Goal: Information Seeking & Learning: Learn about a topic

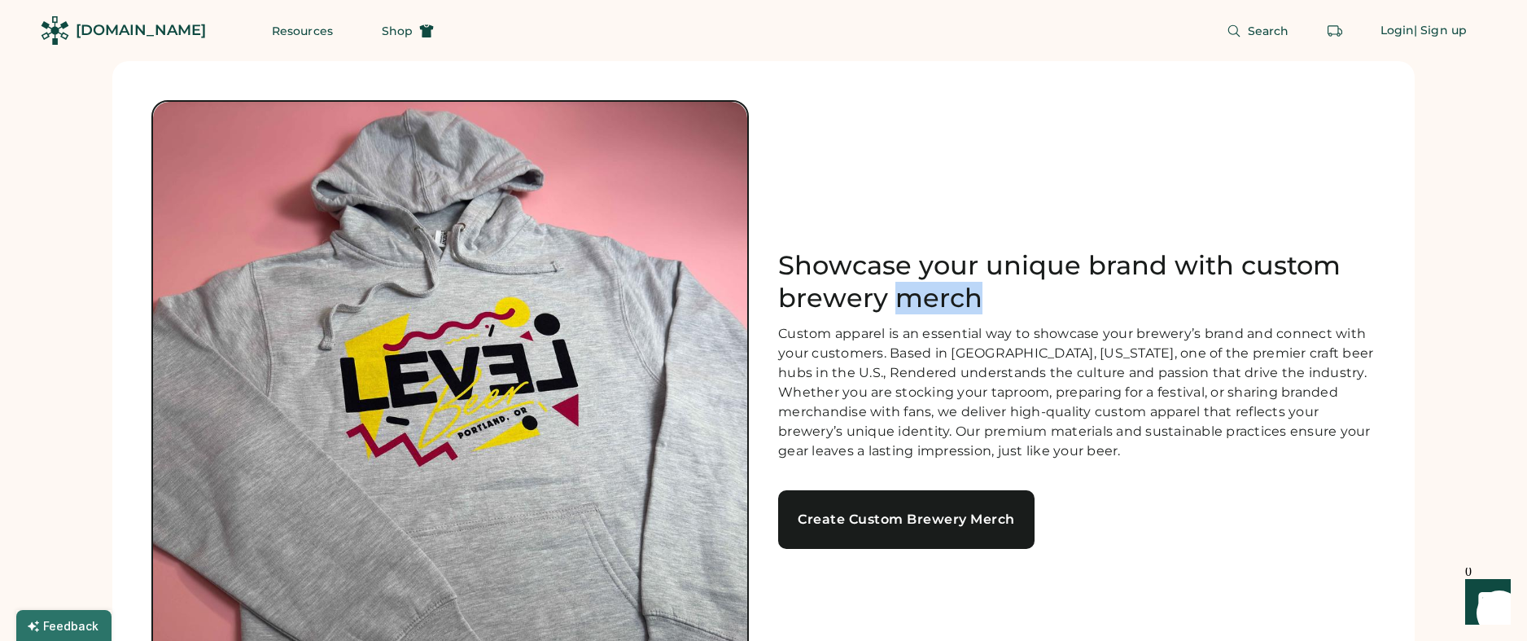
drag, startPoint x: 1020, startPoint y: 278, endPoint x: 897, endPoint y: 281, distance: 122.9
click at [896, 281] on h1 "Showcase your unique brand with custom brewery merch" at bounding box center [1076, 281] width 597 height 65
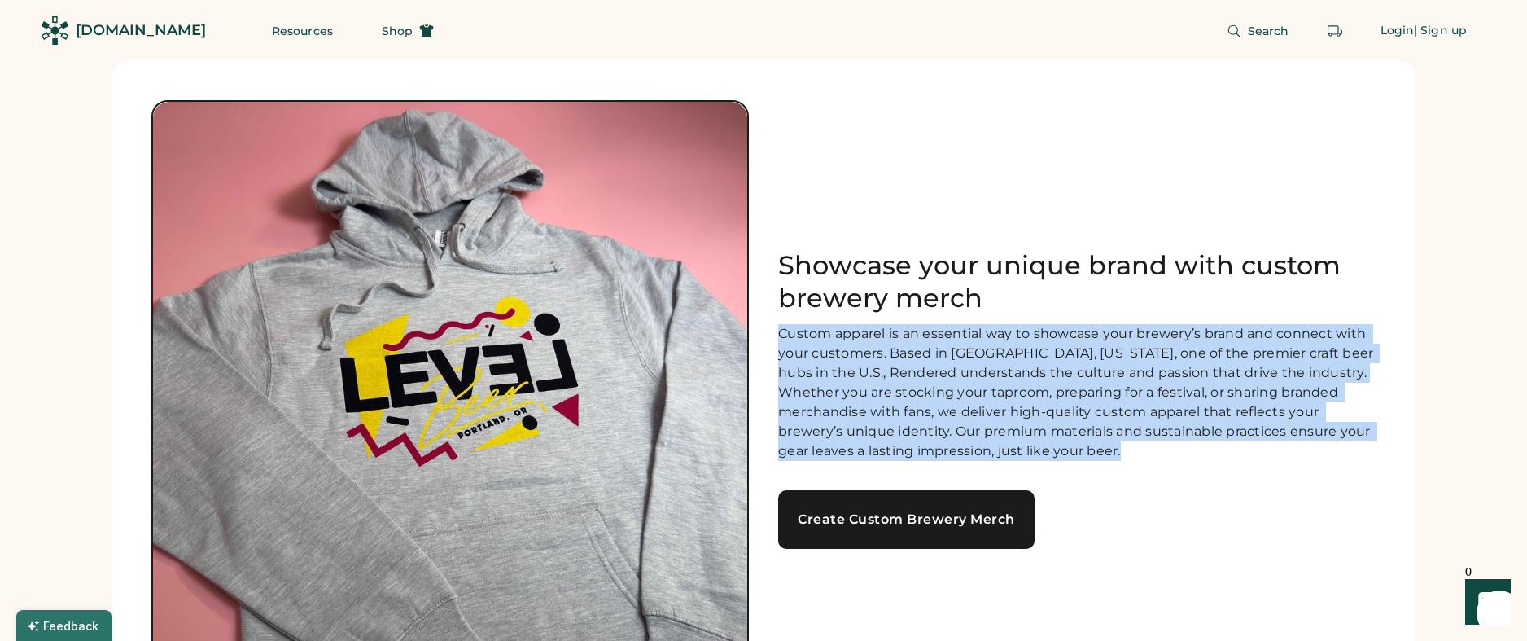
drag, startPoint x: 1129, startPoint y: 465, endPoint x: 791, endPoint y: 325, distance: 365.7
click at [782, 324] on div "Custom apparel is an essential way to showcase your brewery’s brand and connect…" at bounding box center [1076, 392] width 597 height 137
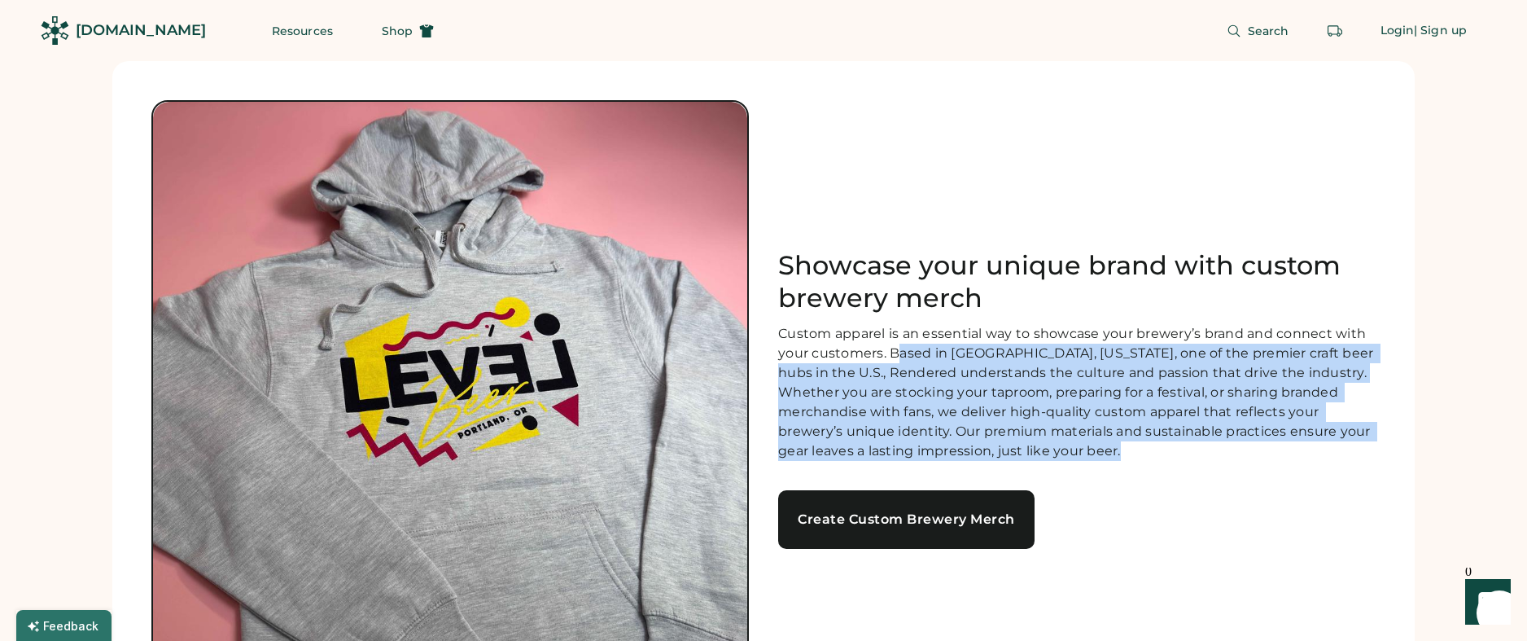
drag, startPoint x: 1242, startPoint y: 479, endPoint x: 897, endPoint y: 345, distance: 370.0
click at [897, 345] on div "Showcase your unique brand with custom brewery merch Custom apparel is an essen…" at bounding box center [1076, 399] width 597 height 300
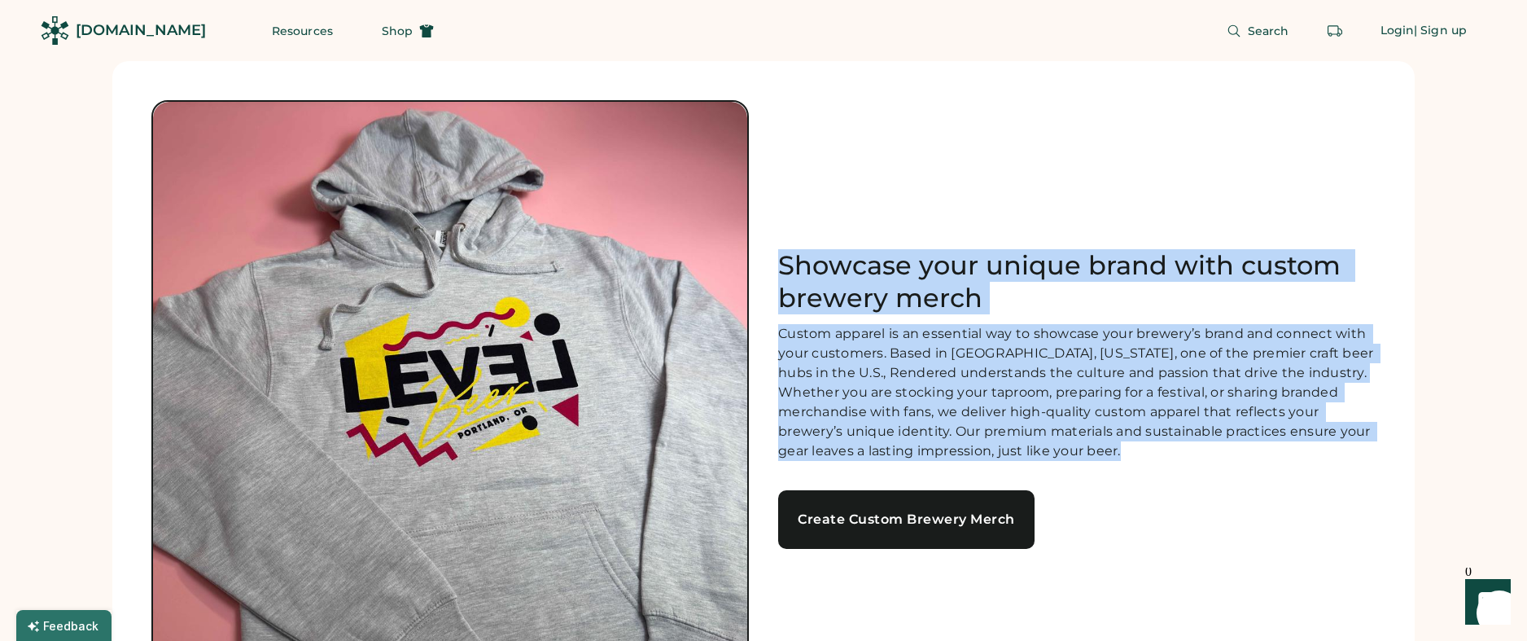
drag, startPoint x: 779, startPoint y: 256, endPoint x: 1118, endPoint y: 442, distance: 386.5
click at [1149, 462] on div "Showcase your unique brand with custom brewery merch Custom apparel is an essen…" at bounding box center [1076, 399] width 597 height 300
copy div "Showcase your unique brand with custom brewery merch Custom apparel is an essen…"
click at [1072, 392] on div "Custom apparel is an essential way to showcase your brewery’s brand and connect…" at bounding box center [1076, 392] width 597 height 137
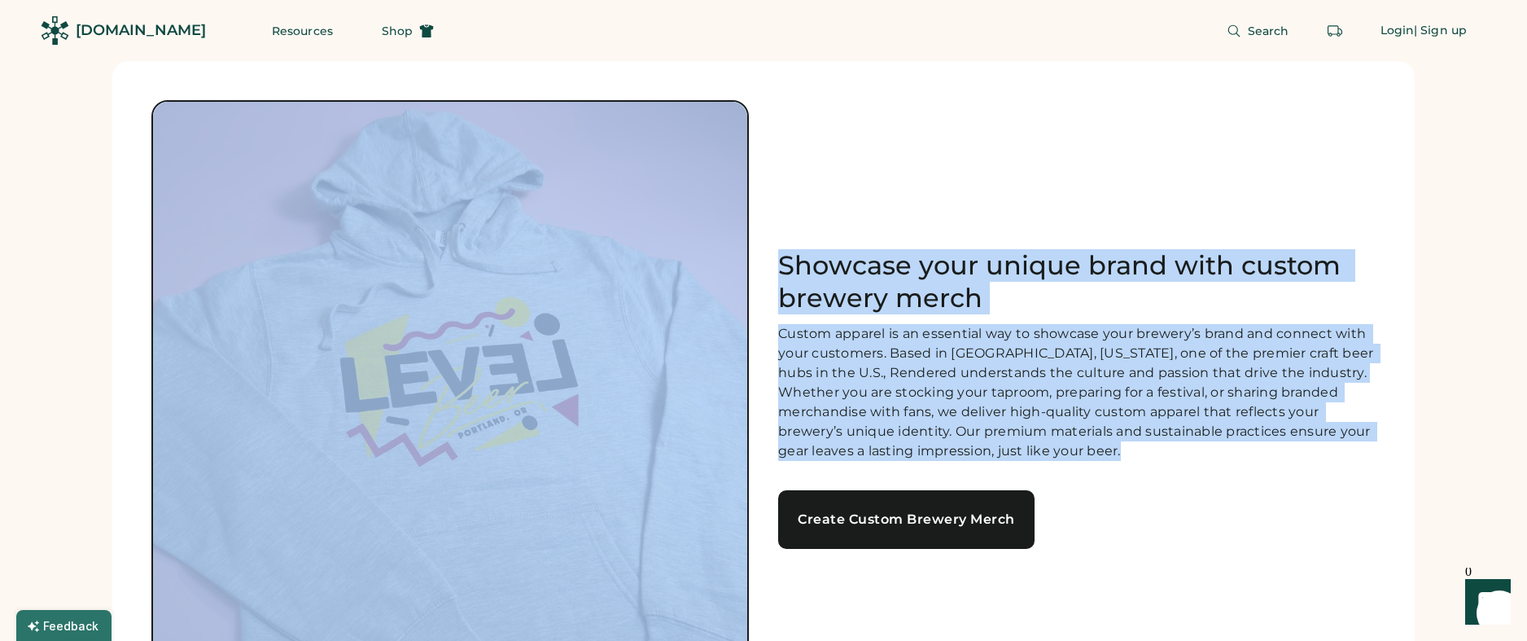
drag, startPoint x: 1126, startPoint y: 465, endPoint x: 754, endPoint y: 340, distance: 392.3
click at [754, 340] on div "Showcase your unique brand with custom brewery merch Custom apparel is an essen…" at bounding box center [763, 398] width 1224 height 597
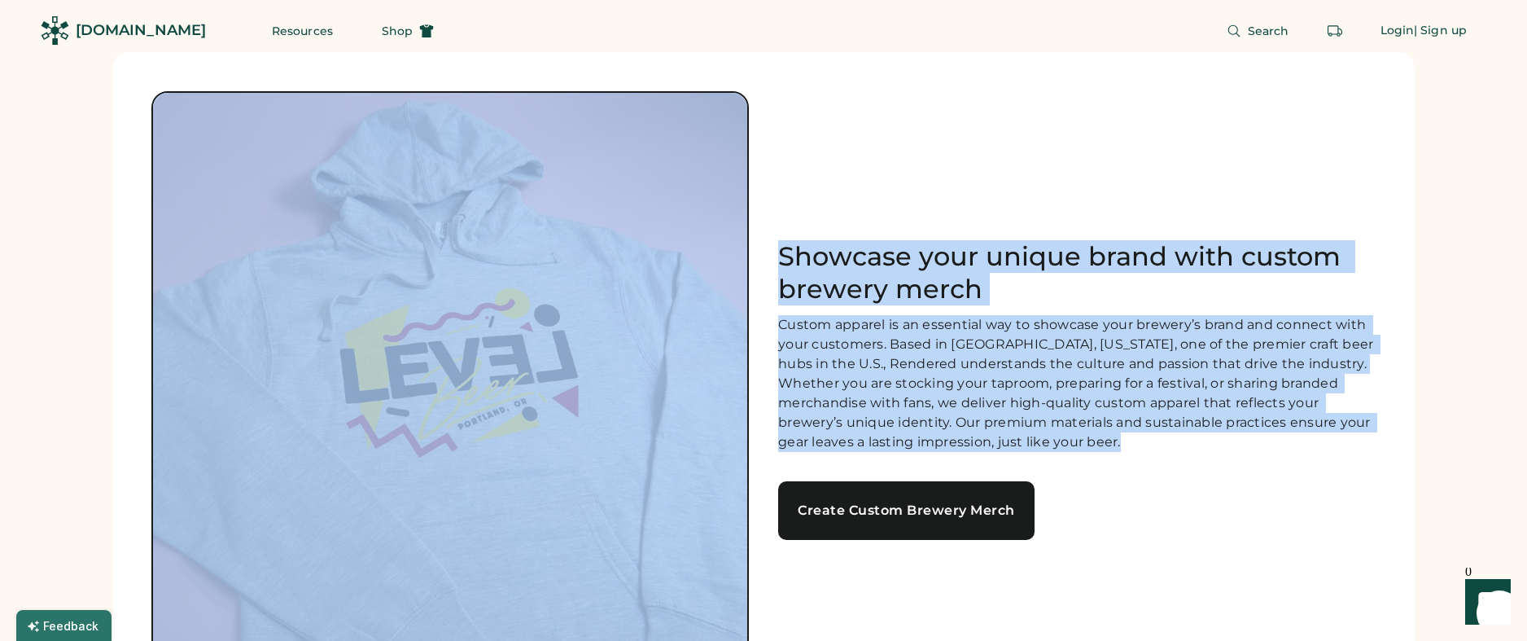
copy div "Showcase your unique brand with custom brewery merch Custom apparel is an essen…"
click at [1012, 420] on div "Custom apparel is an essential way to showcase your brewery’s brand and connect…" at bounding box center [1076, 383] width 597 height 137
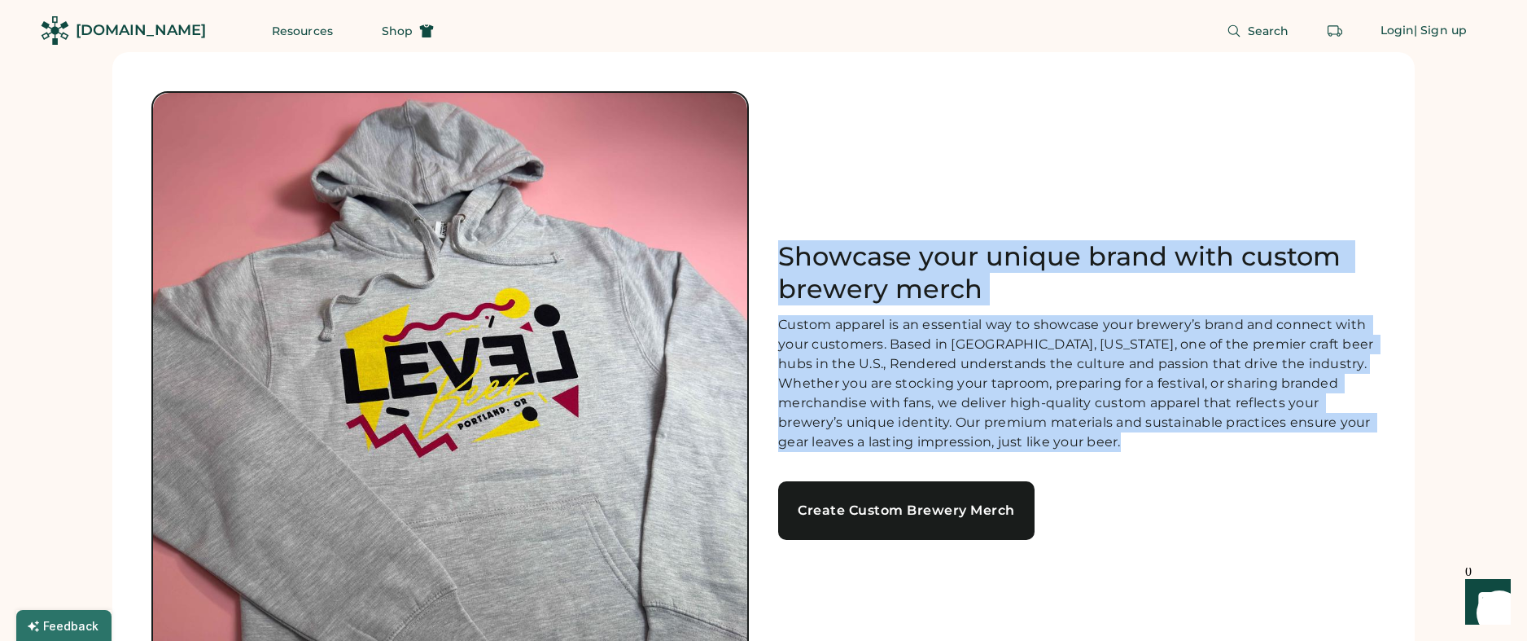
drag, startPoint x: 1125, startPoint y: 448, endPoint x: 777, endPoint y: 257, distance: 397.4
click at [773, 253] on div "Showcase your unique brand with custom brewery merch Custom apparel is an essen…" at bounding box center [763, 389] width 1224 height 597
copy div "Showcase your unique brand with custom brewery merch Custom apparel is an essen…"
click at [973, 282] on h1 "Showcase your unique brand with custom brewery merch" at bounding box center [1076, 272] width 597 height 65
click at [943, 279] on h1 "Showcase your unique brand with custom brewery merch" at bounding box center [1076, 272] width 597 height 65
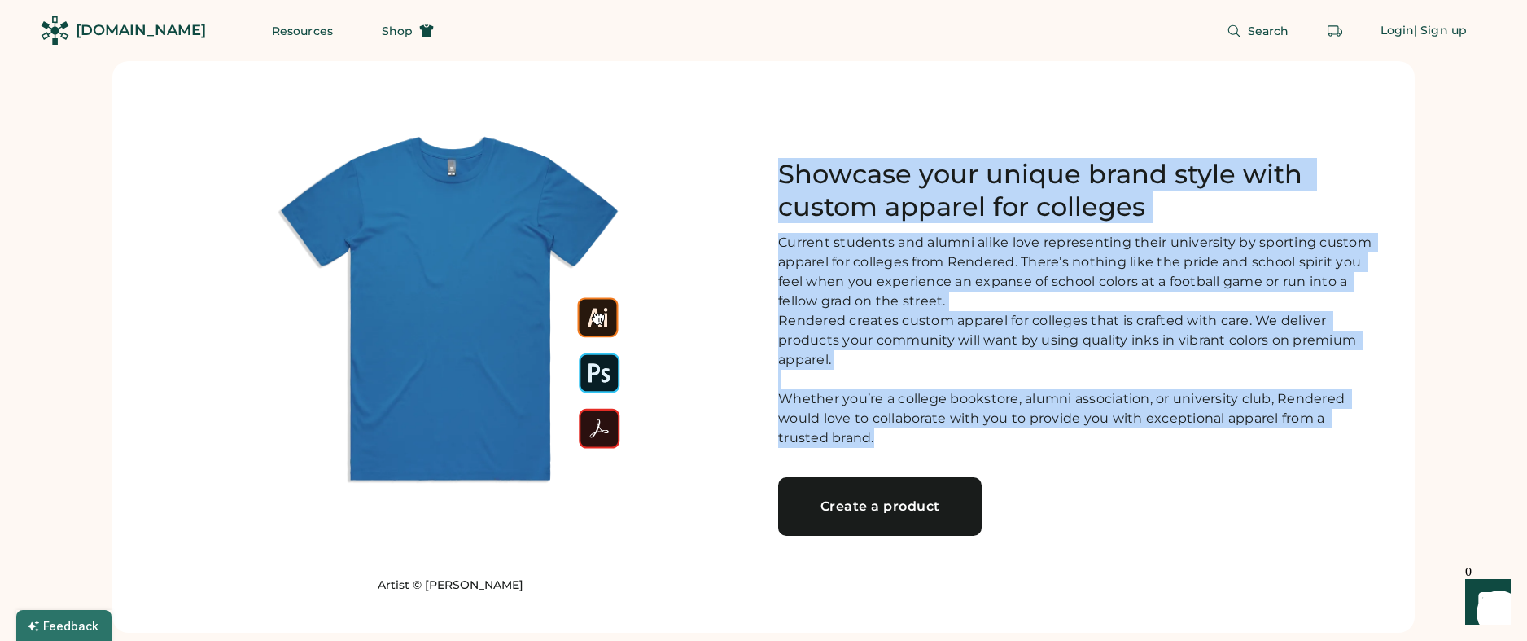
drag, startPoint x: 756, startPoint y: 159, endPoint x: 1217, endPoint y: 447, distance: 543.4
click at [1217, 447] on div "Artist © [PERSON_NAME] Showcase your unique brand style with custom apparel for…" at bounding box center [763, 346] width 1224 height 493
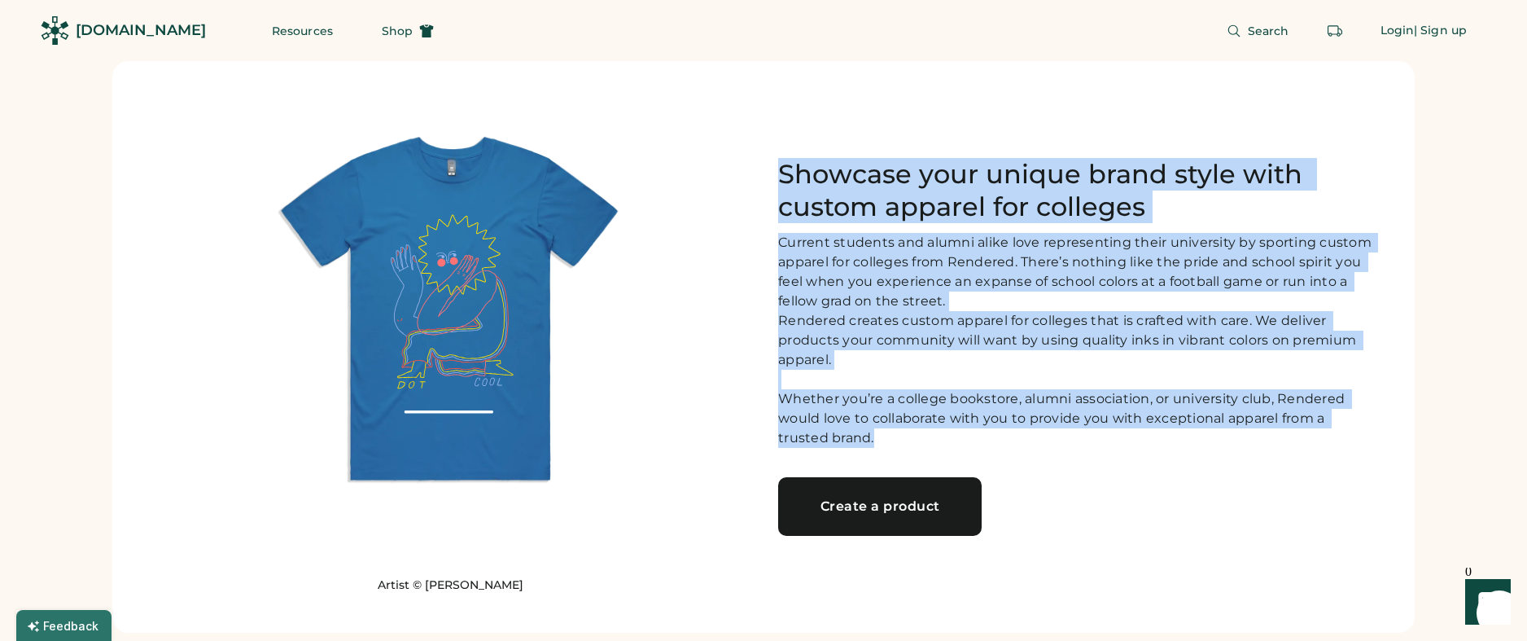
copy div "Showcase your unique brand style with custom apparel for colleges Current stude…"
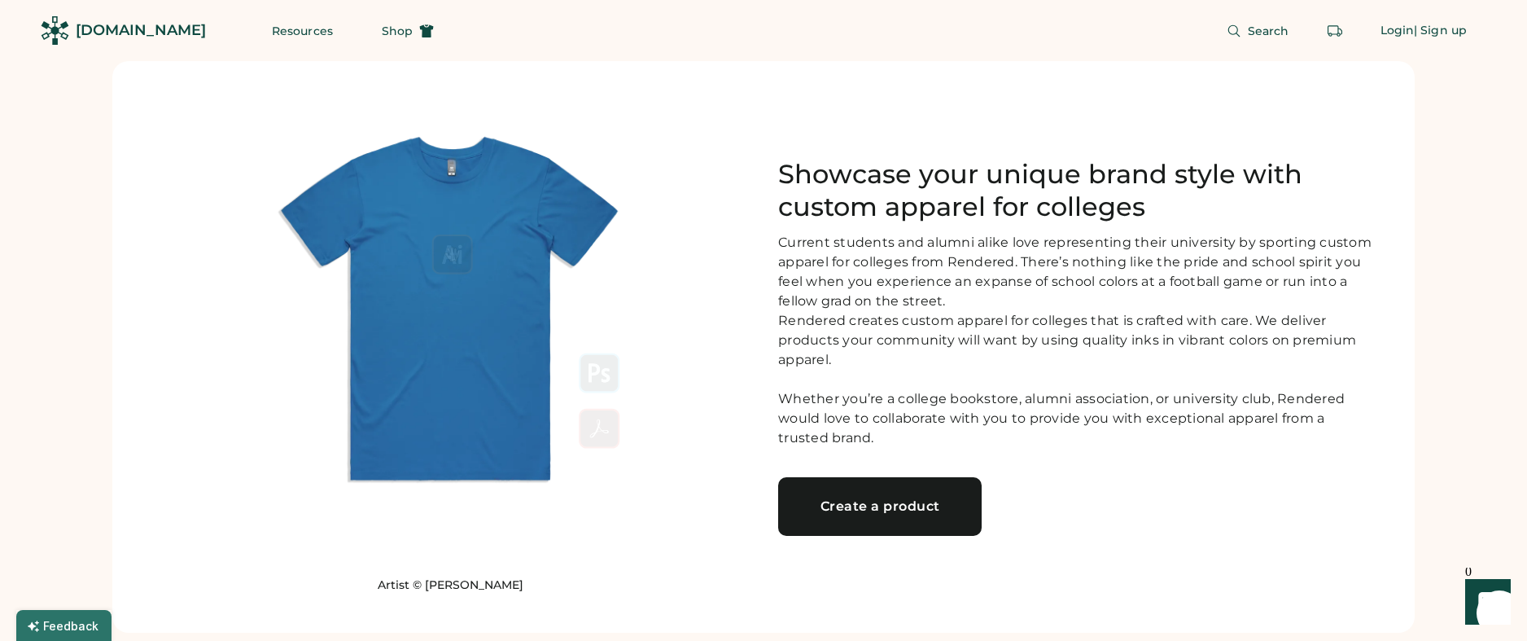
click at [718, 248] on div "Artist © [PERSON_NAME]" at bounding box center [449, 346] width 597 height 493
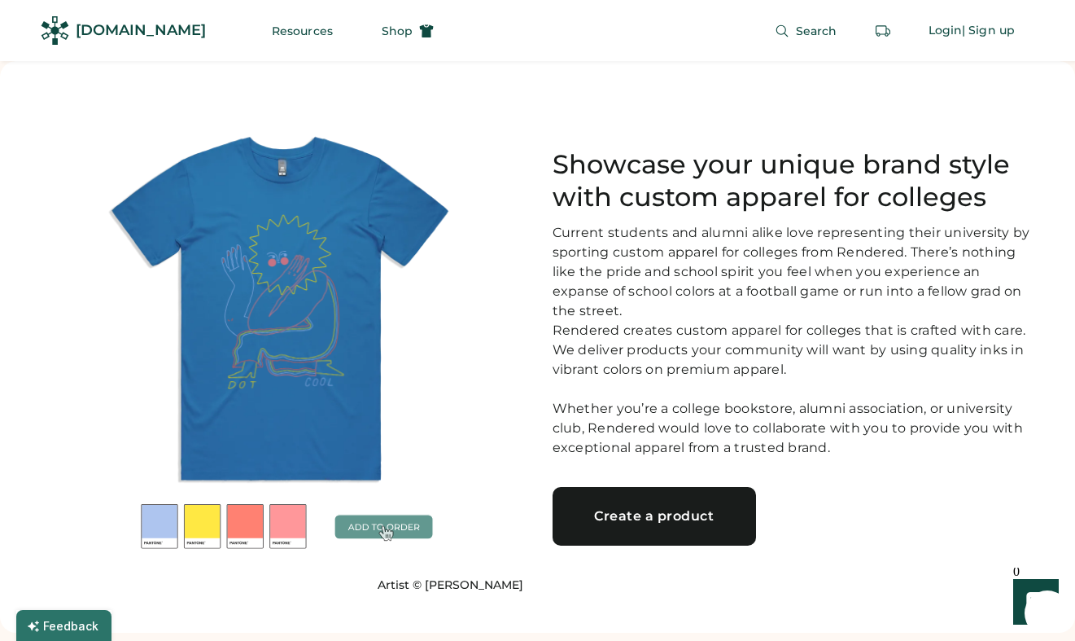
click at [977, 178] on h1 "Showcase your unique brand style with custom apparel for colleges" at bounding box center [795, 180] width 484 height 65
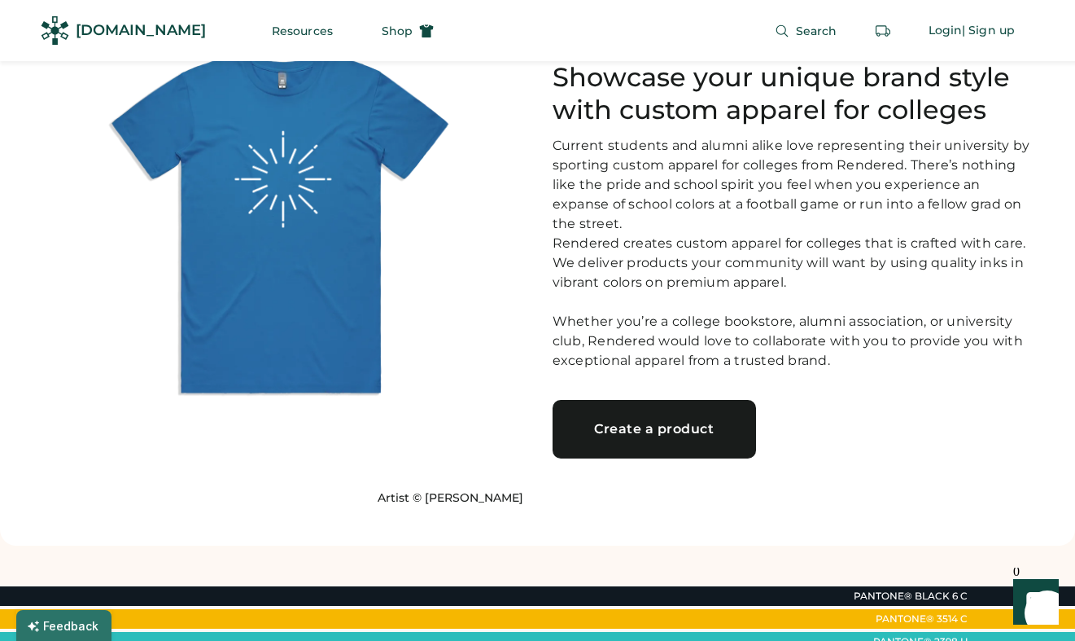
scroll to position [85, 0]
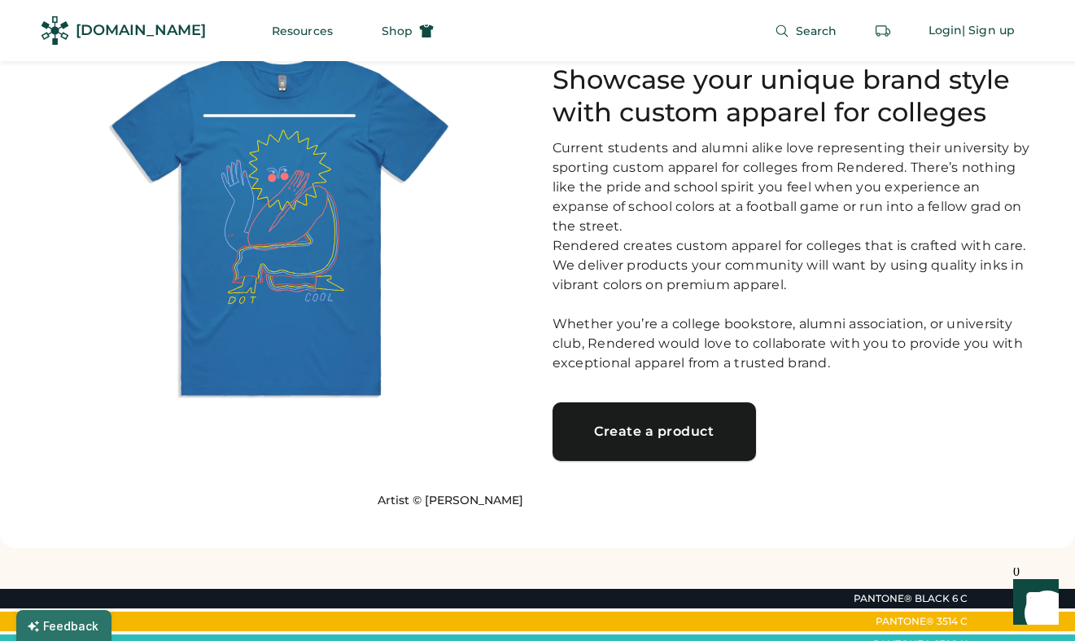
click at [600, 456] on link "Create a product" at bounding box center [654, 431] width 203 height 59
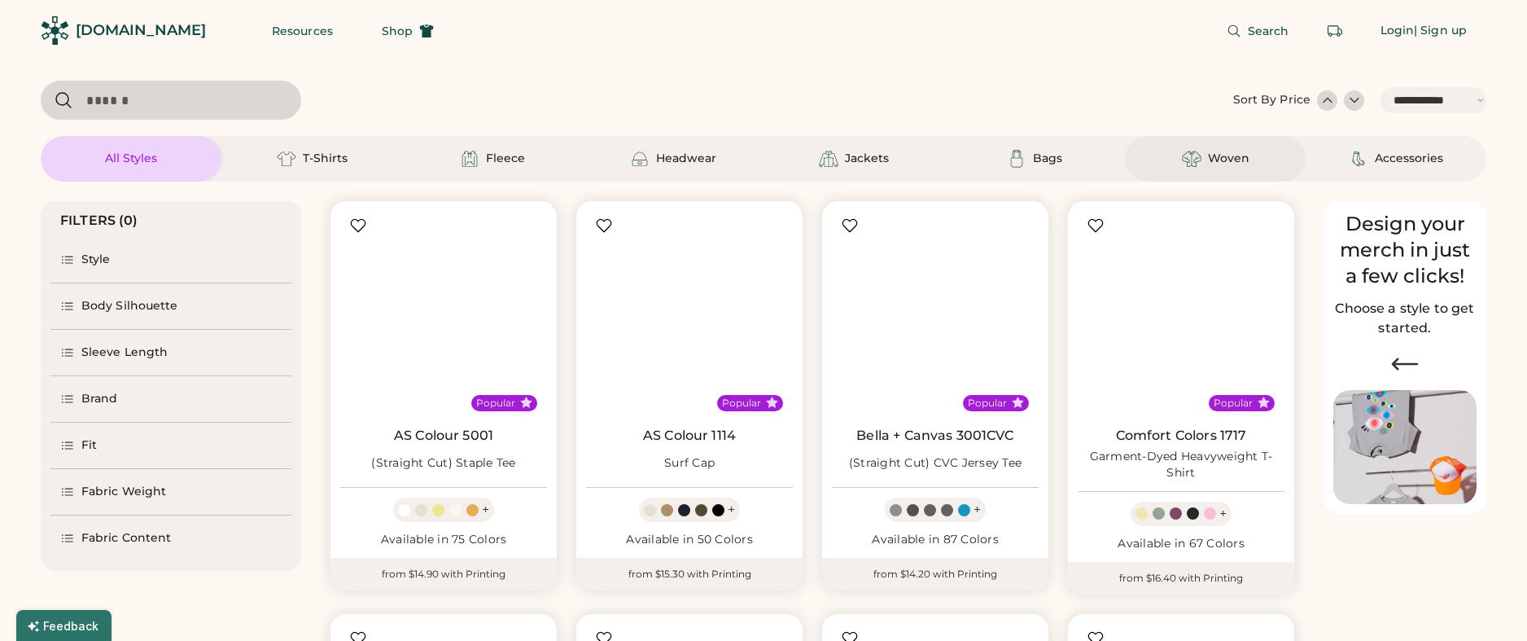
select select "*****"
select select "*"
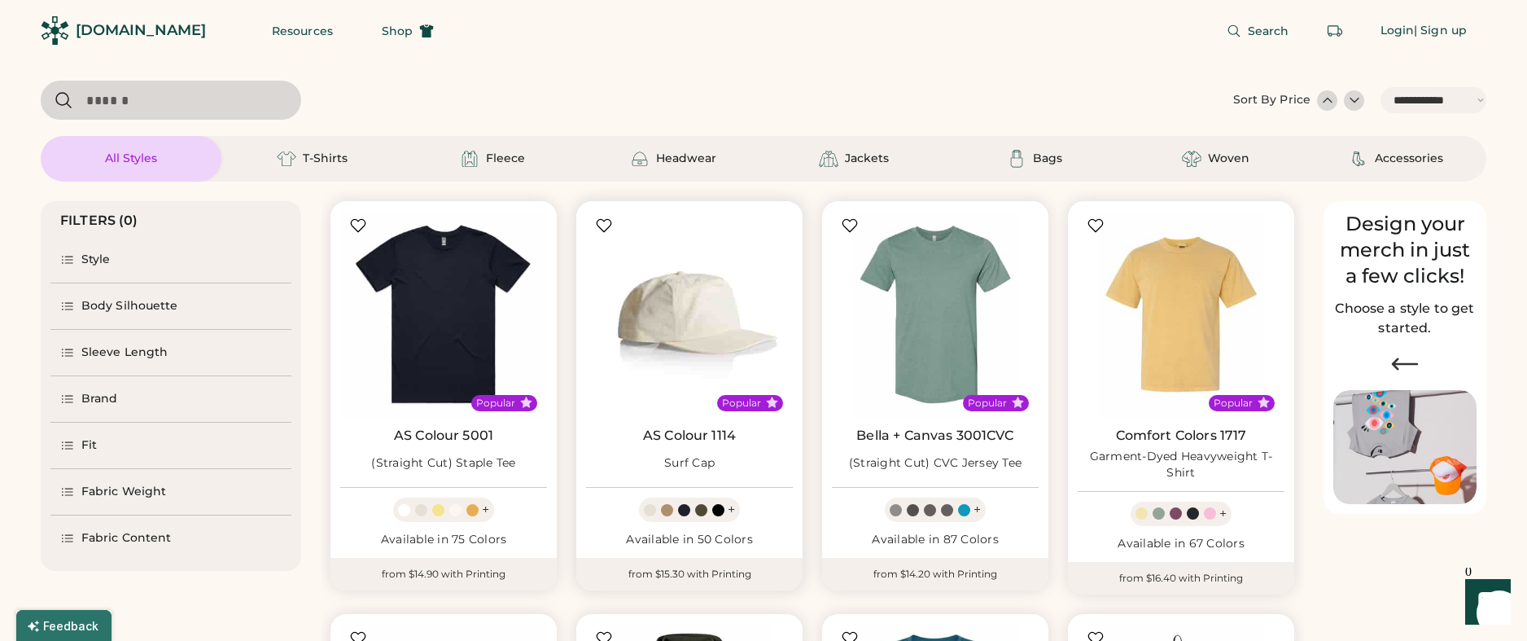
scroll to position [46, 0]
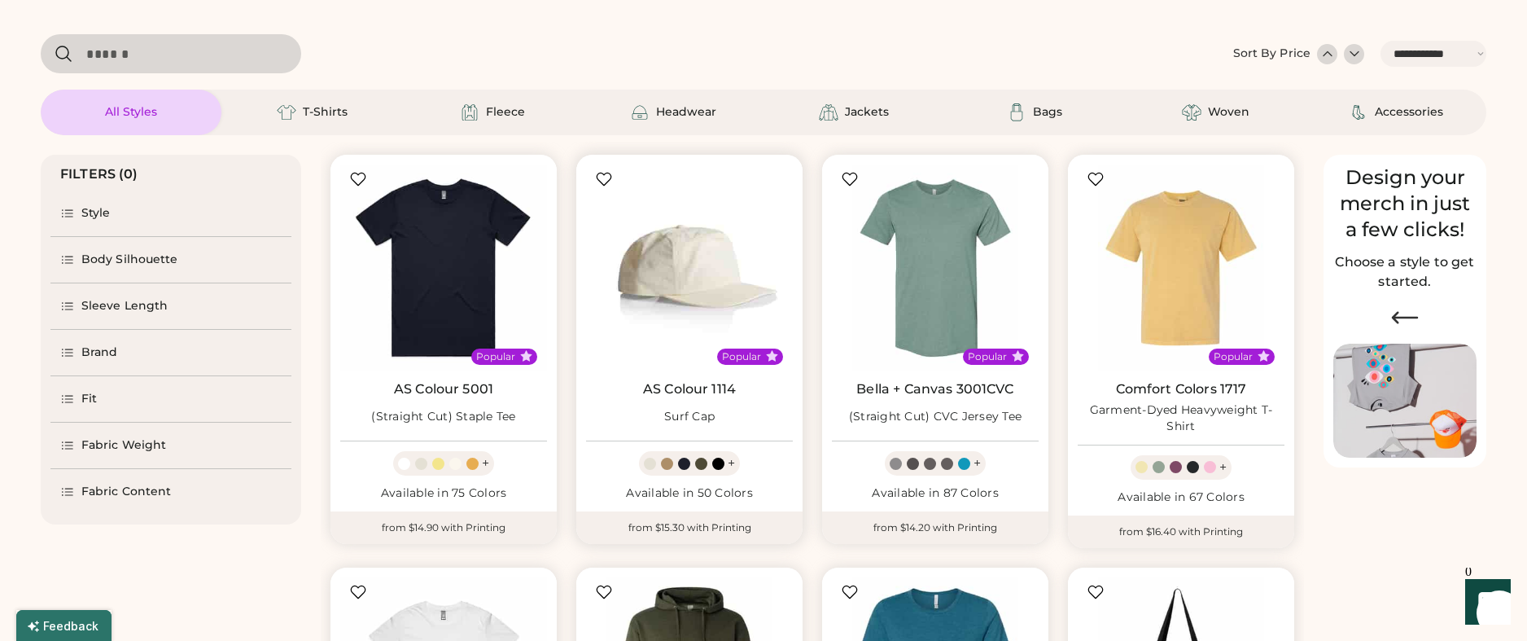
select select "*****"
select select "*"
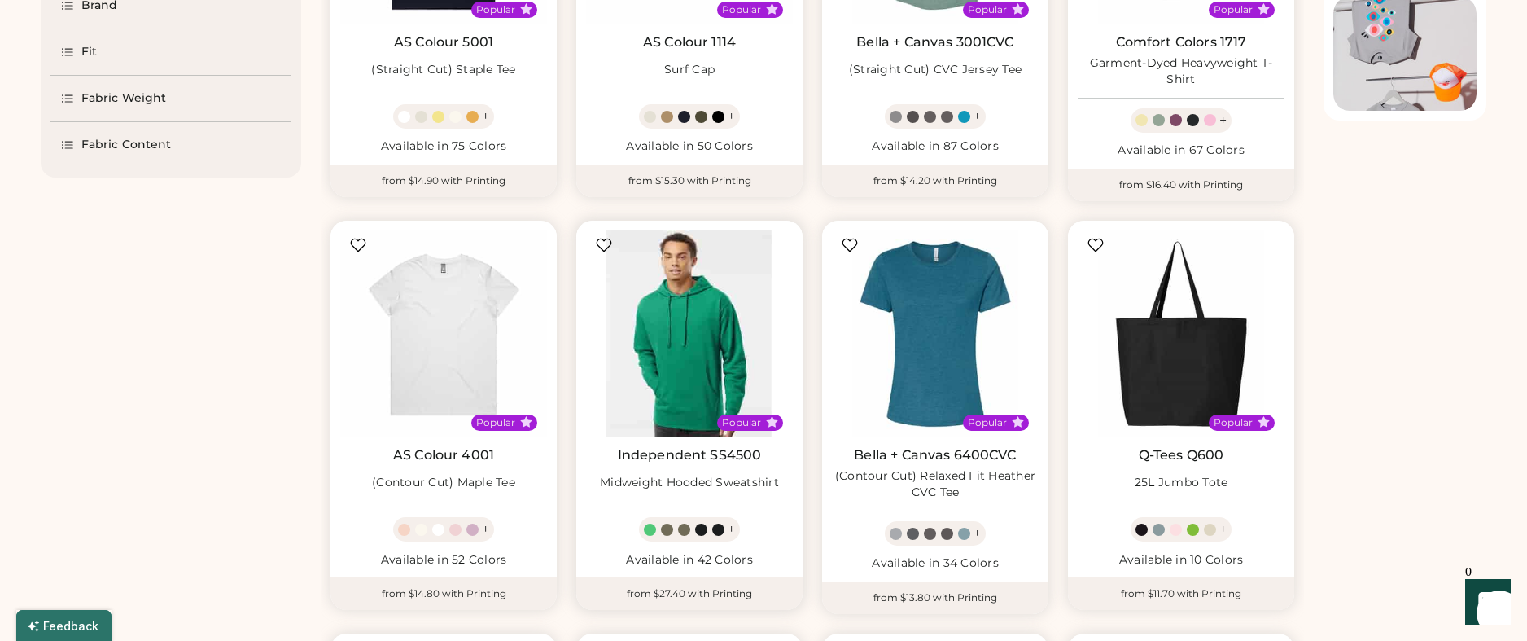
scroll to position [0, 0]
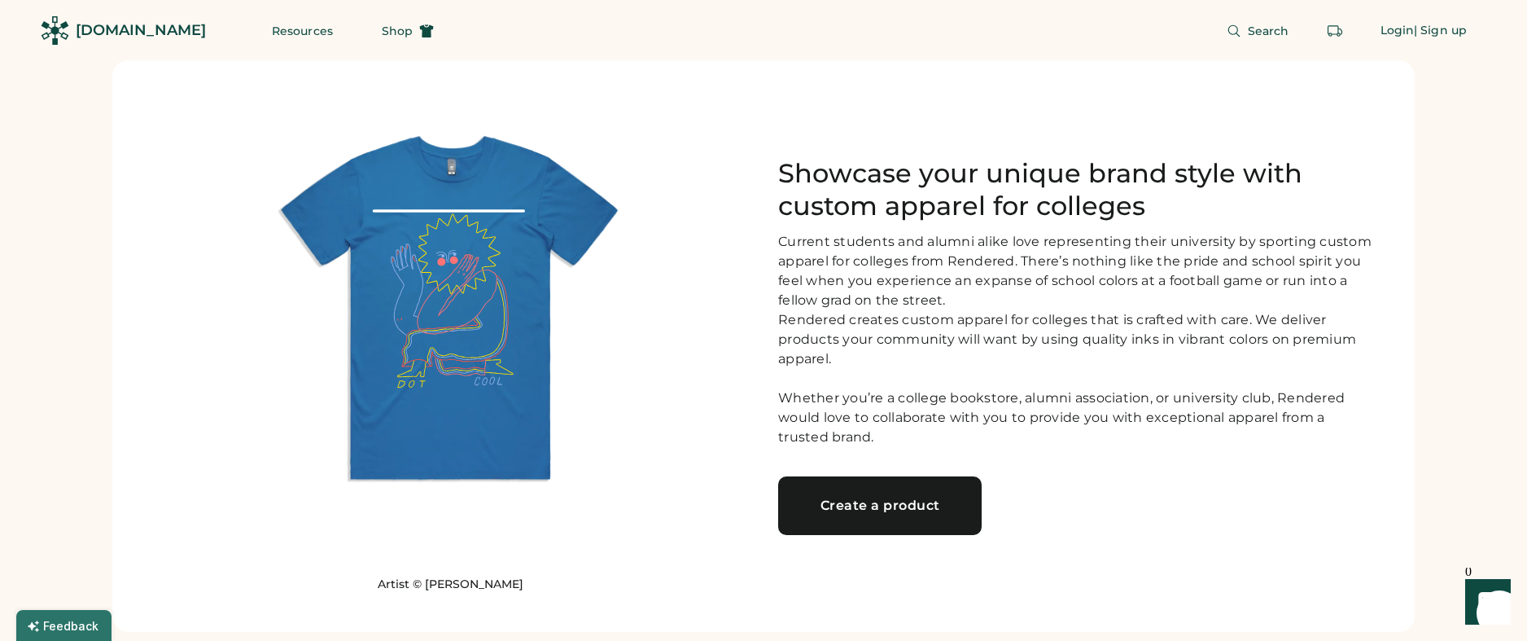
scroll to position [2, 0]
